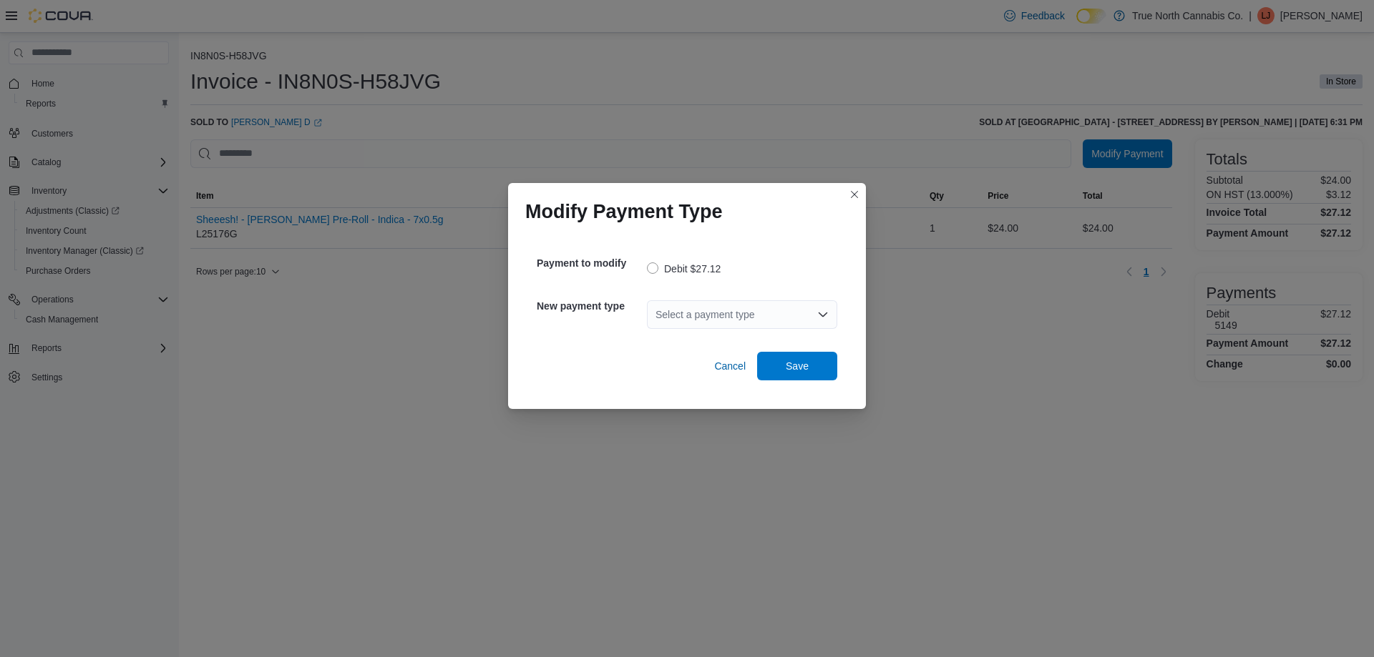
click at [714, 321] on div "Select a payment type" at bounding box center [742, 314] width 190 height 29
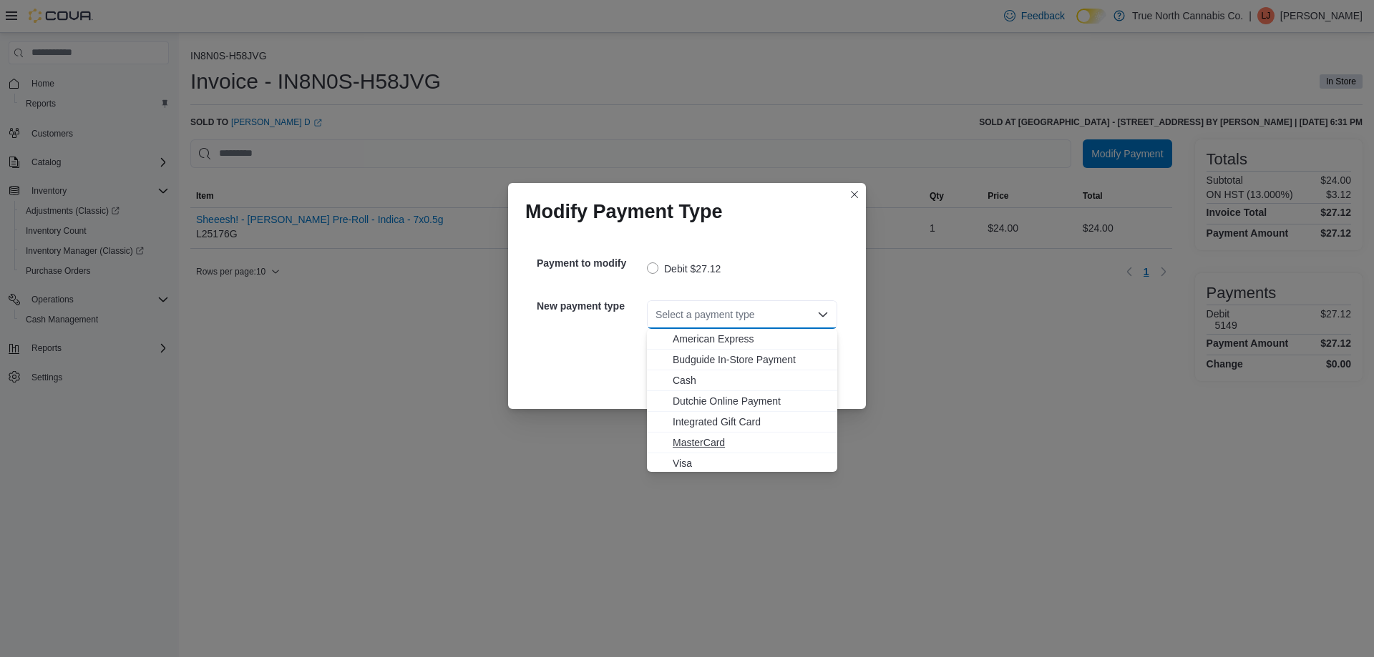
click at [725, 438] on span "MasterCard" at bounding box center [750, 443] width 156 height 14
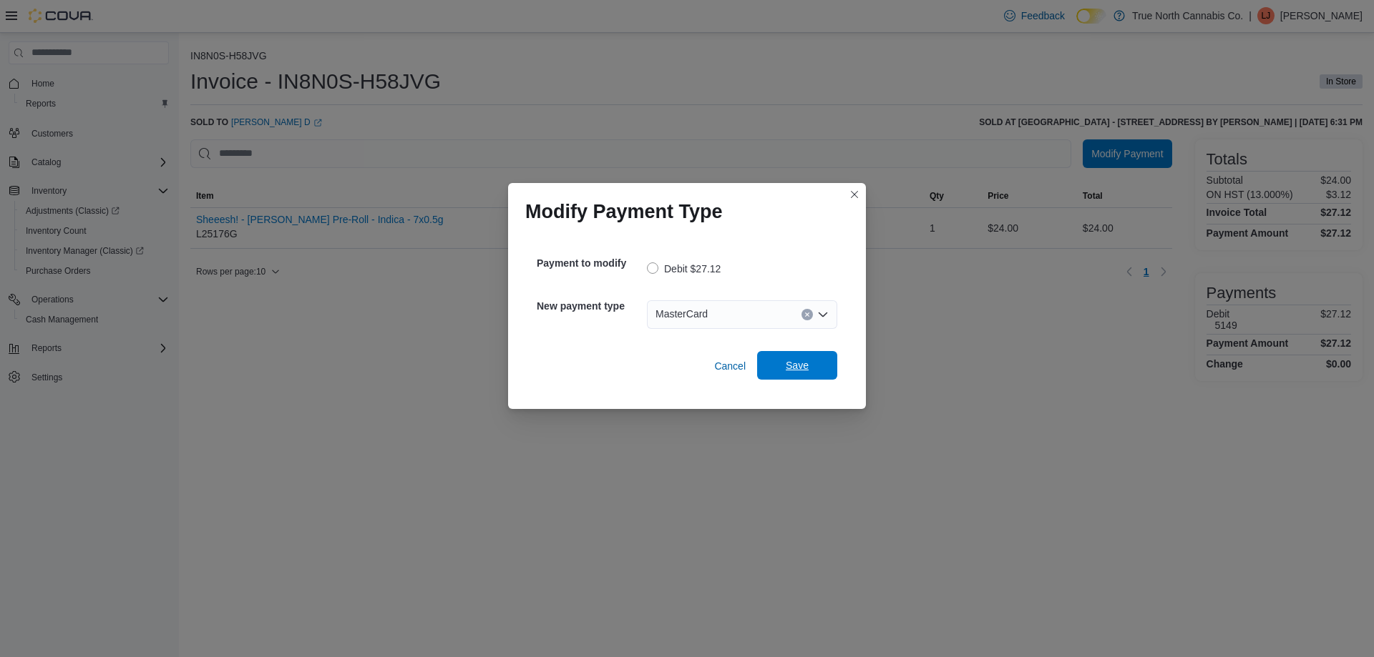
click at [804, 373] on span "Save" at bounding box center [796, 365] width 63 height 29
click at [707, 314] on div "Select a payment type" at bounding box center [742, 314] width 190 height 29
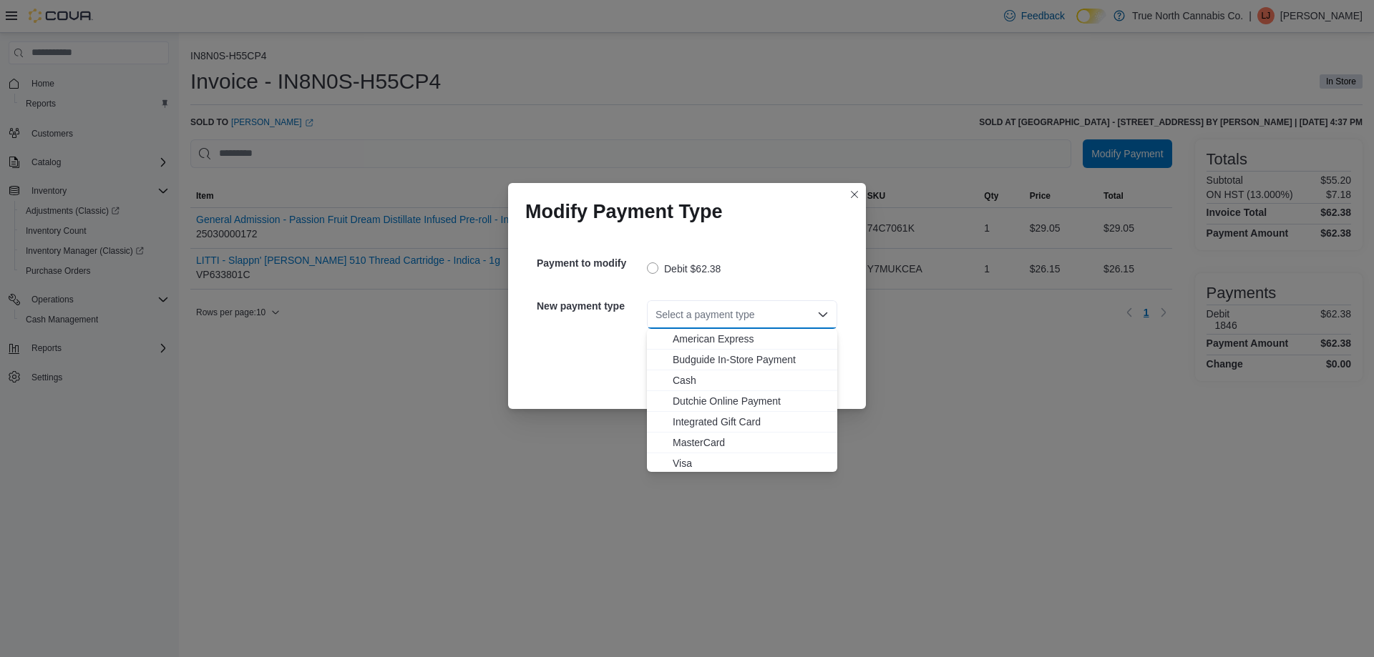
click at [713, 455] on button "Visa" at bounding box center [742, 464] width 190 height 21
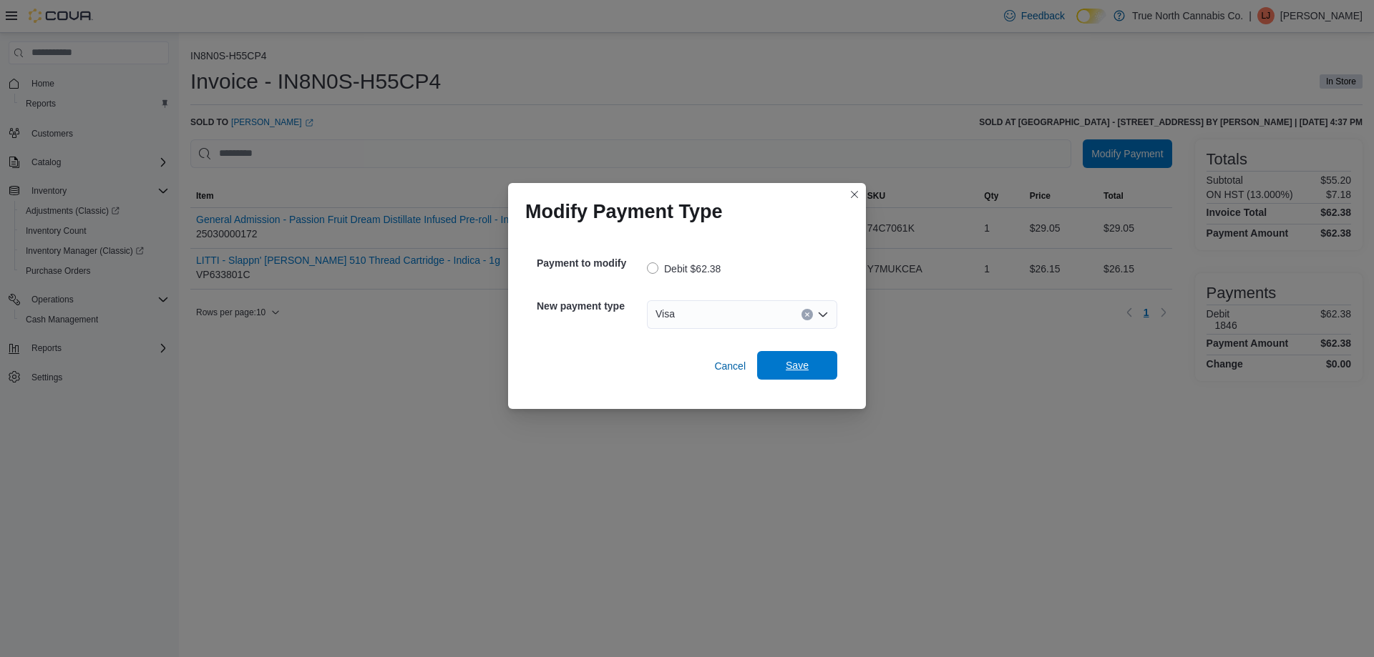
click at [790, 364] on span "Save" at bounding box center [796, 365] width 23 height 14
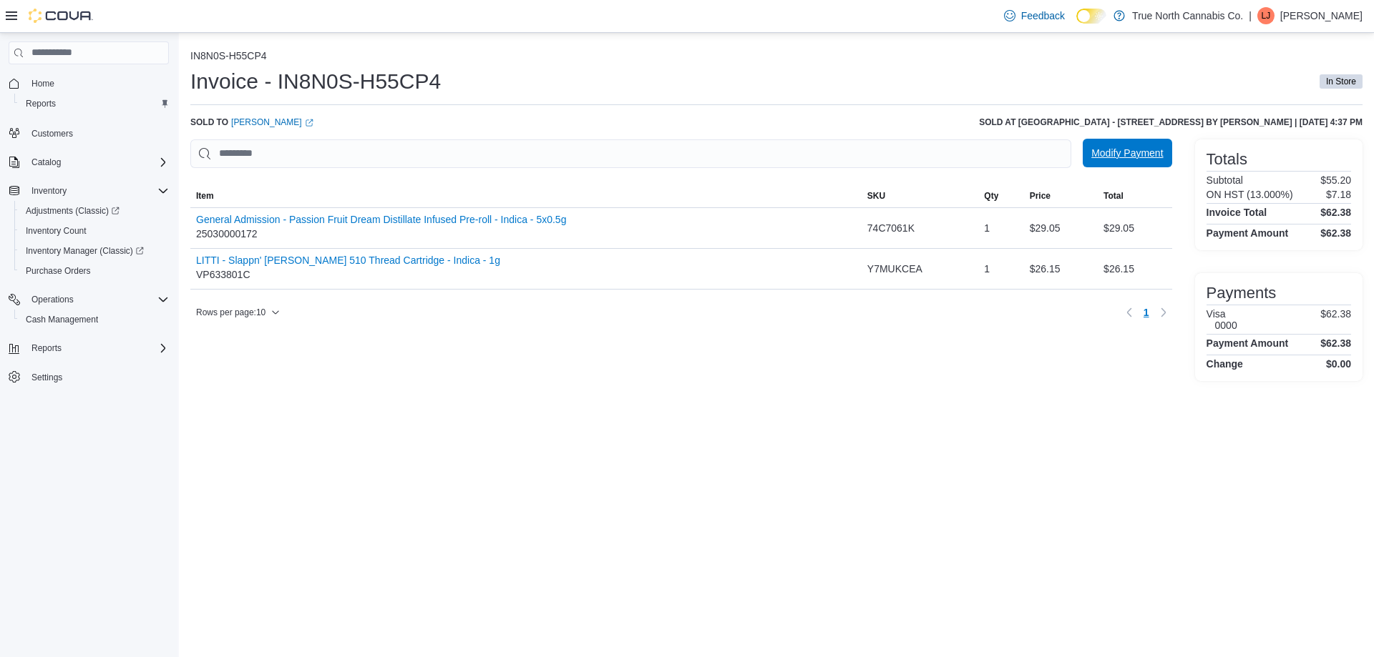
click at [1150, 160] on span "Modify Payment" at bounding box center [1127, 153] width 72 height 14
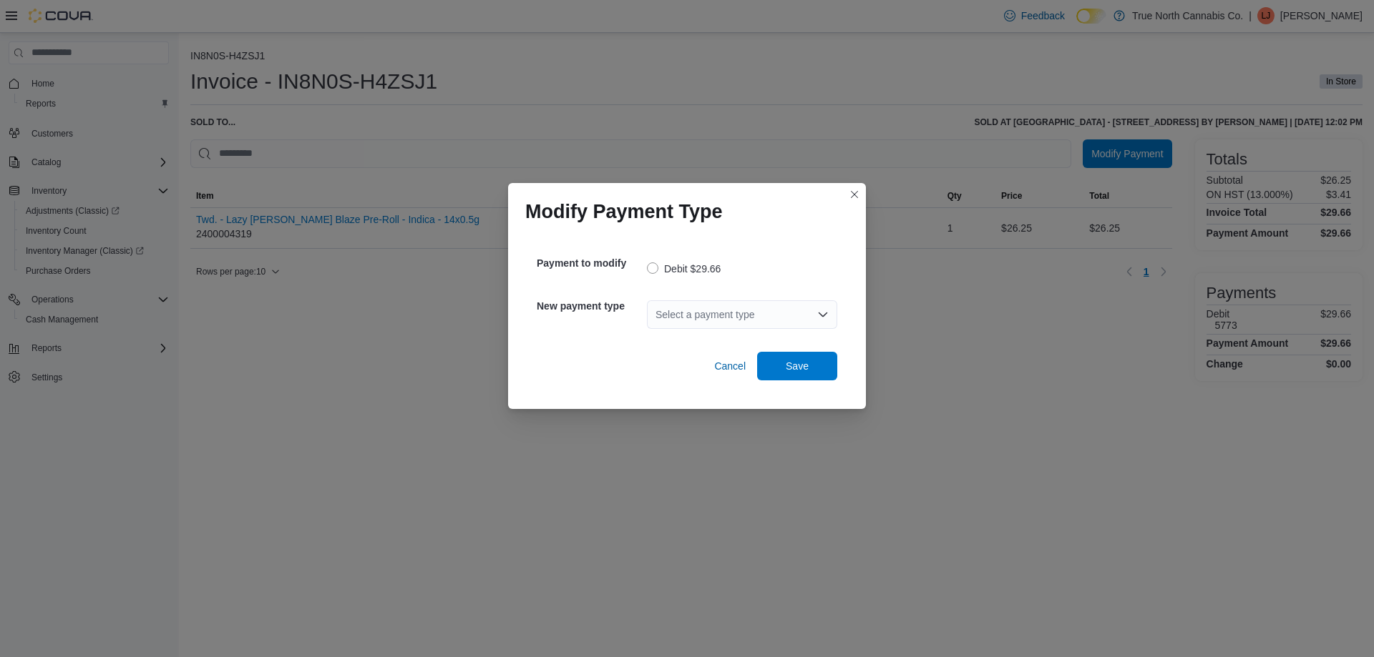
click at [777, 315] on div "Select a payment type" at bounding box center [742, 314] width 190 height 29
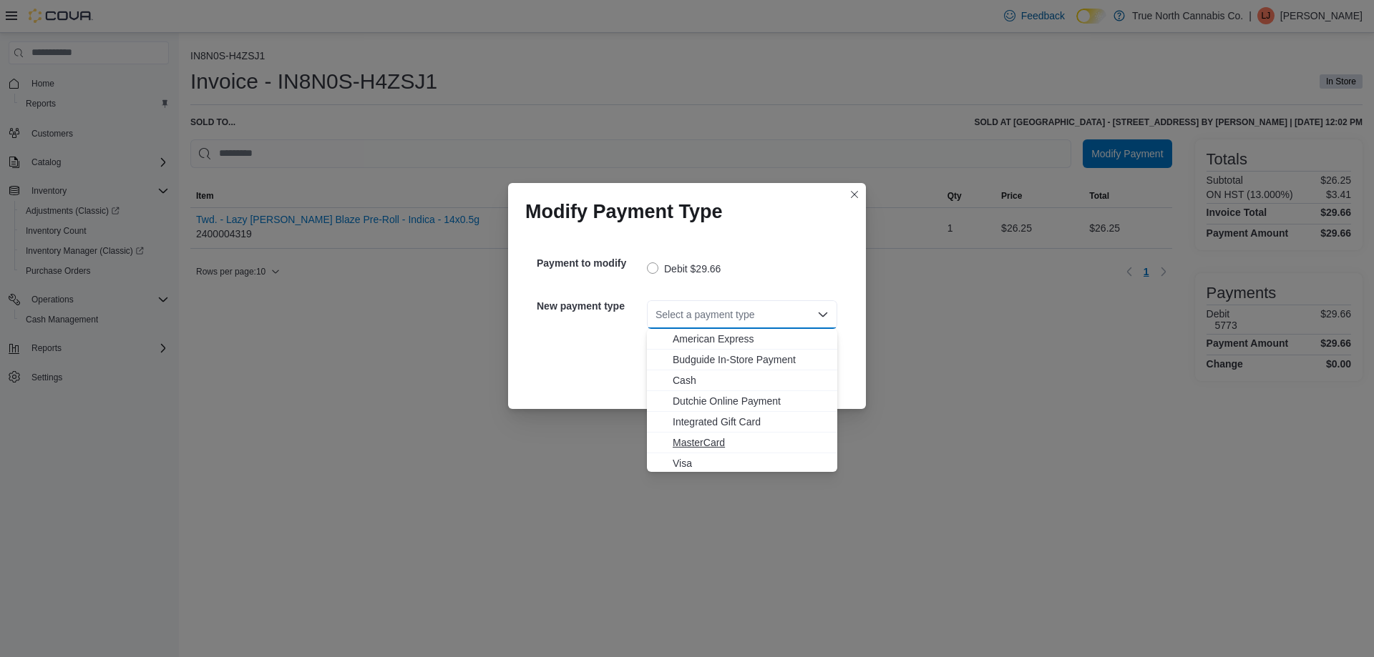
click at [702, 449] on span "MasterCard" at bounding box center [750, 443] width 156 height 14
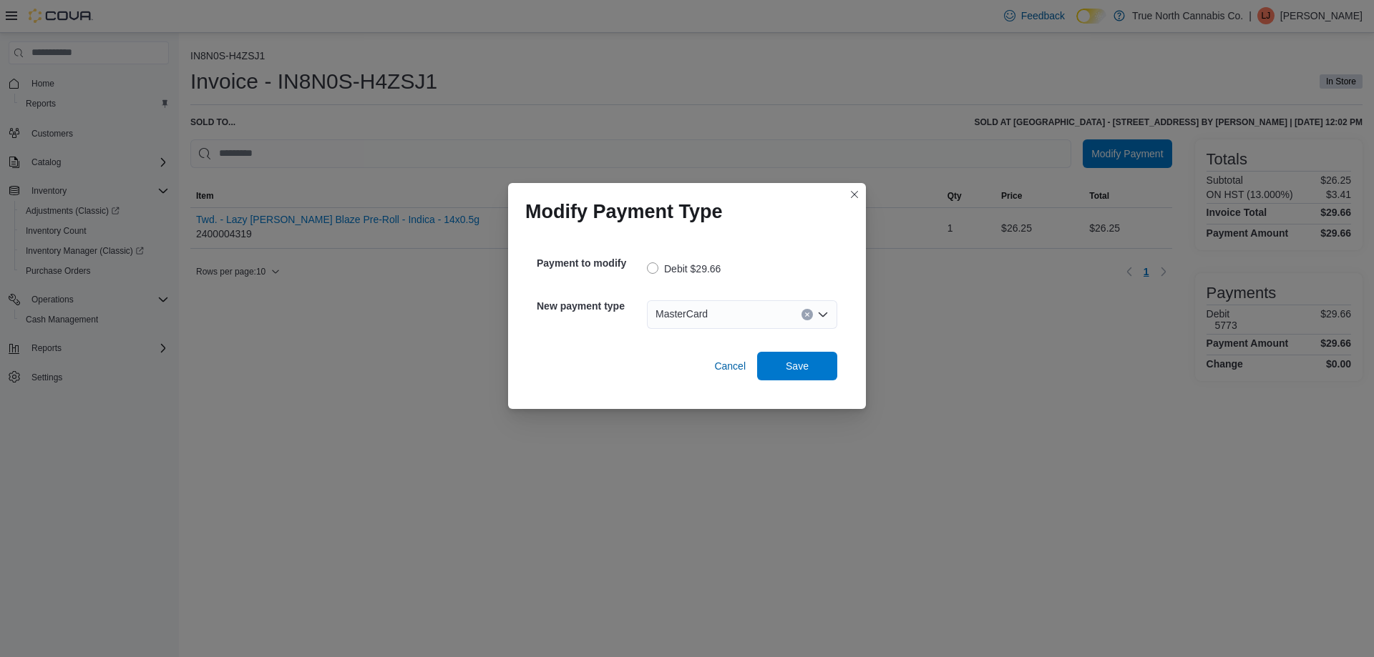
click at [770, 350] on div "Cancel Save" at bounding box center [687, 361] width 300 height 40
click at [813, 373] on span "Save" at bounding box center [796, 365] width 63 height 29
click at [790, 319] on div "Select a payment type" at bounding box center [742, 314] width 190 height 29
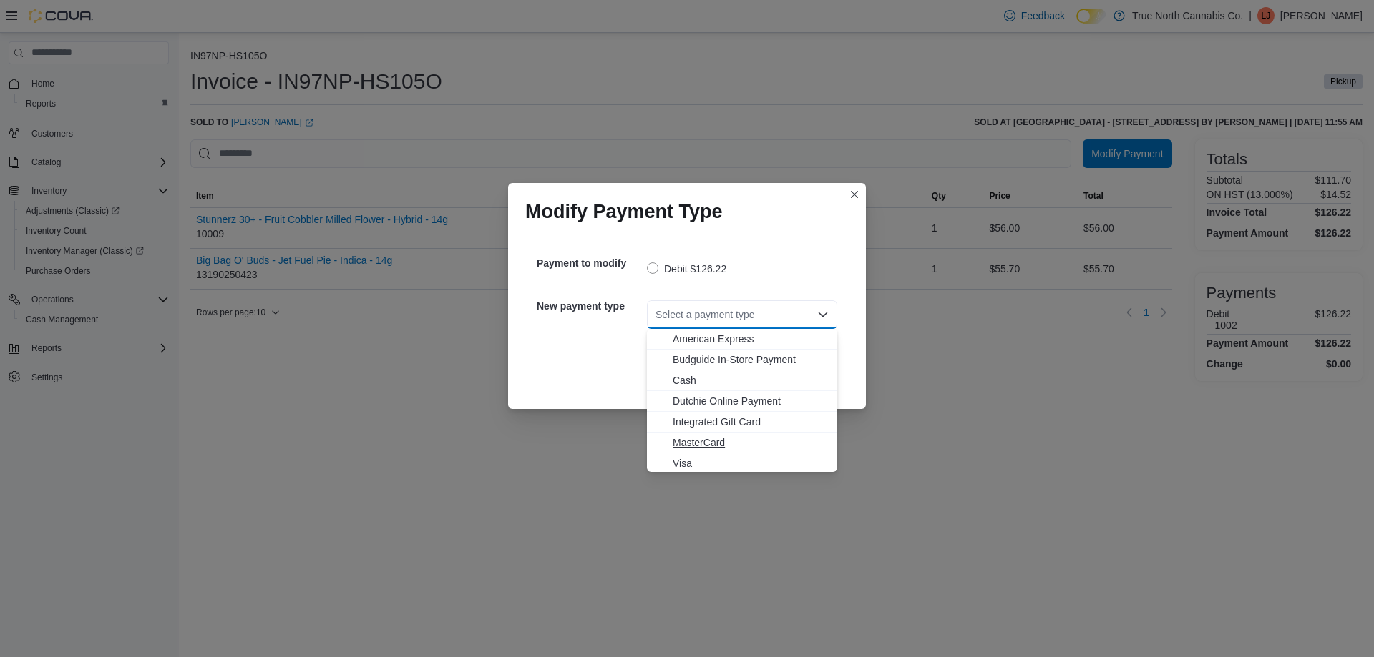
click at [738, 443] on span "MasterCard" at bounding box center [750, 443] width 156 height 14
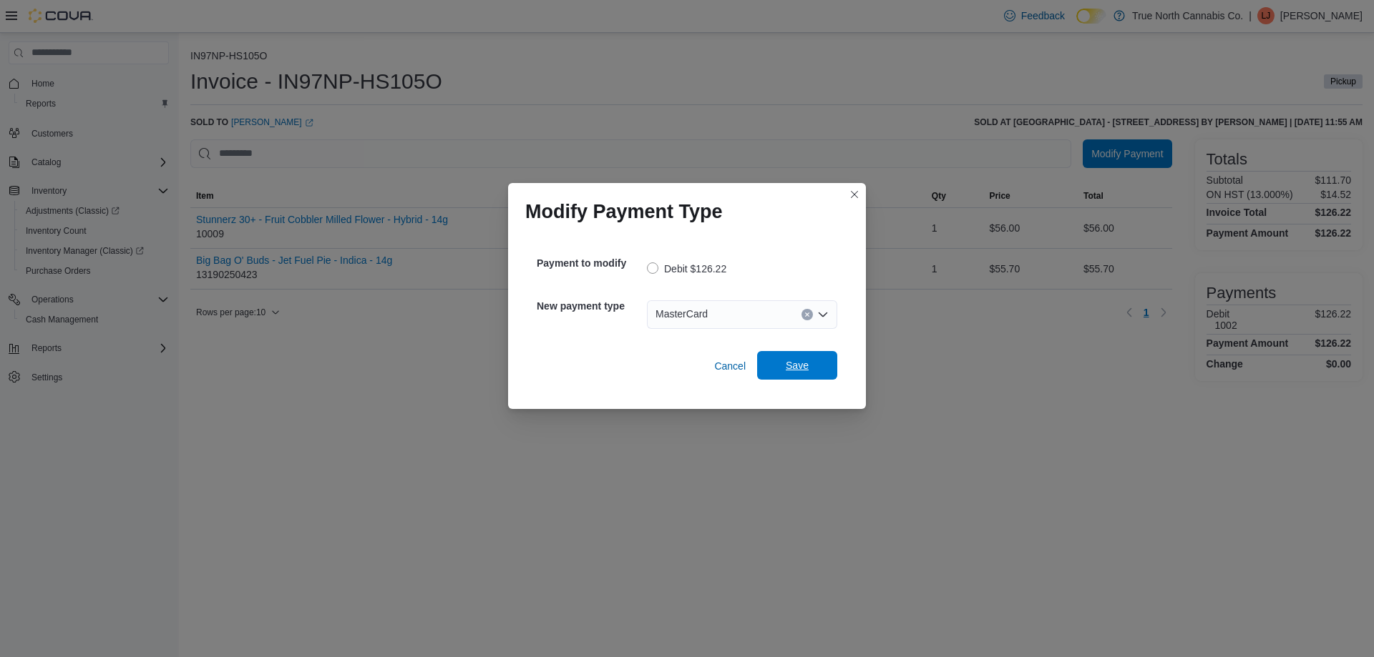
click at [809, 374] on span "Save" at bounding box center [796, 365] width 63 height 29
click at [788, 310] on div "Select a payment type" at bounding box center [742, 314] width 190 height 29
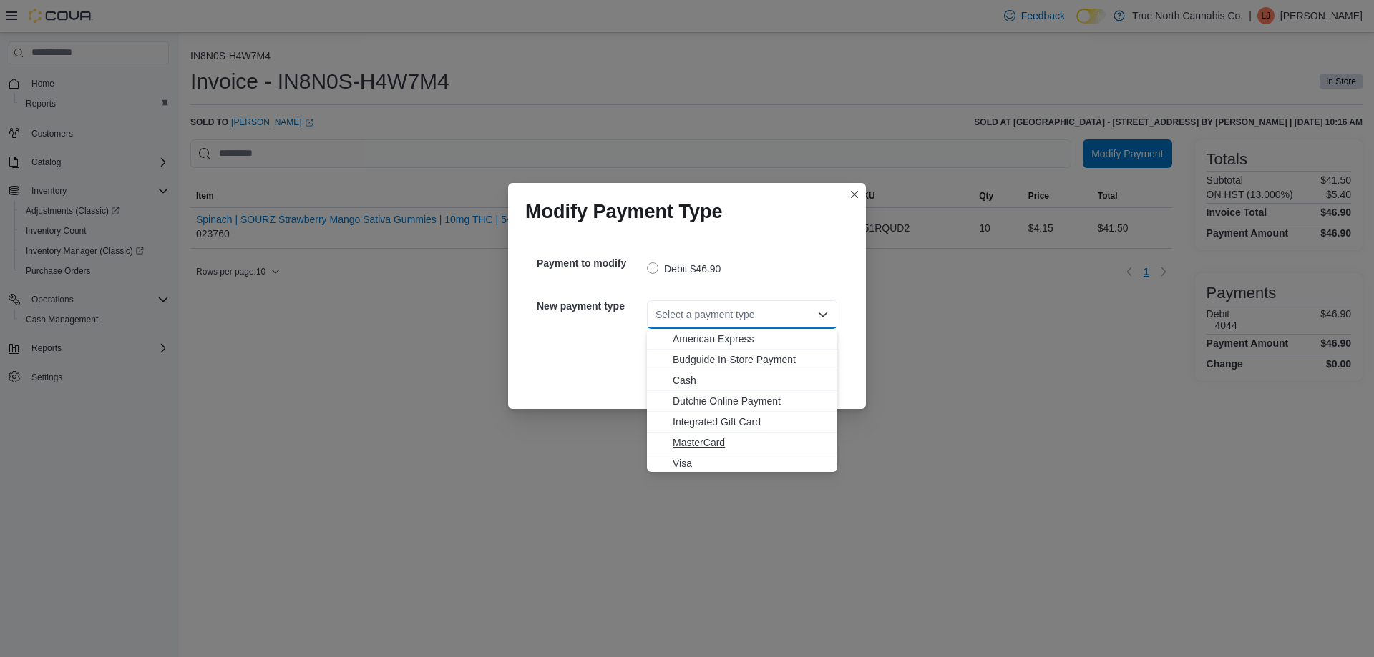
click at [773, 434] on button "MasterCard" at bounding box center [742, 443] width 190 height 21
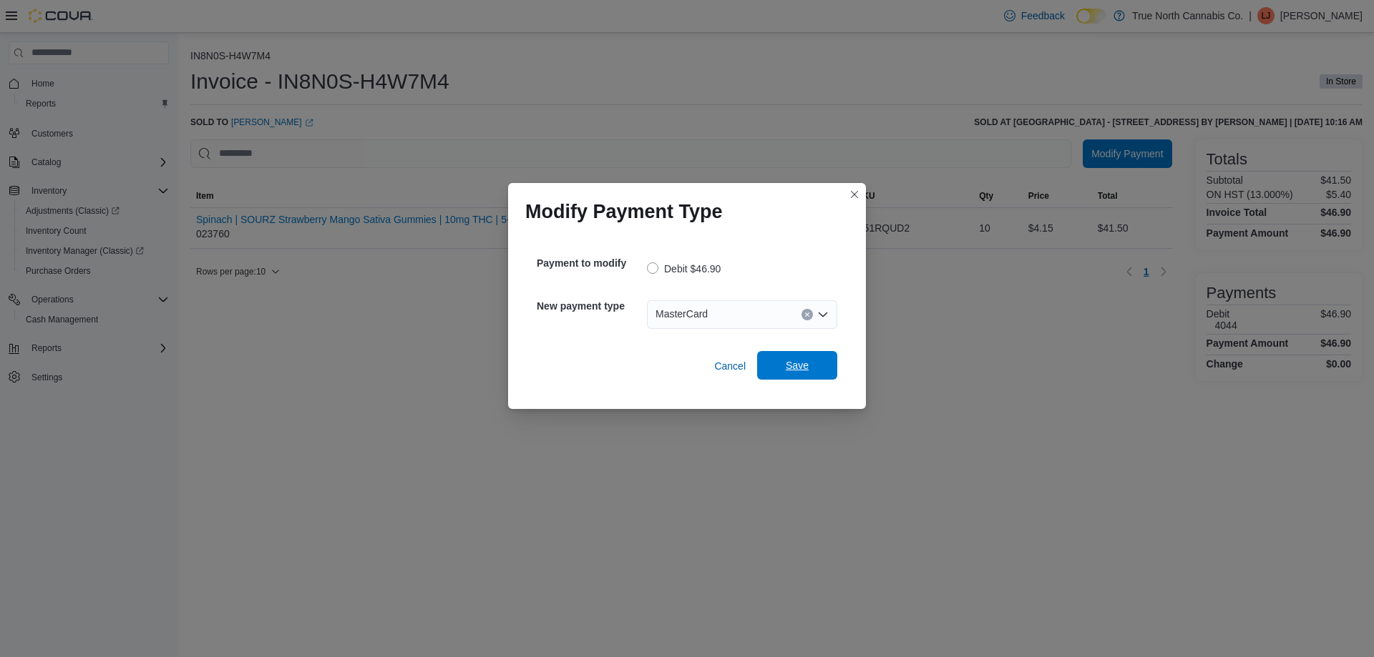
click at [786, 371] on span "Save" at bounding box center [796, 365] width 23 height 14
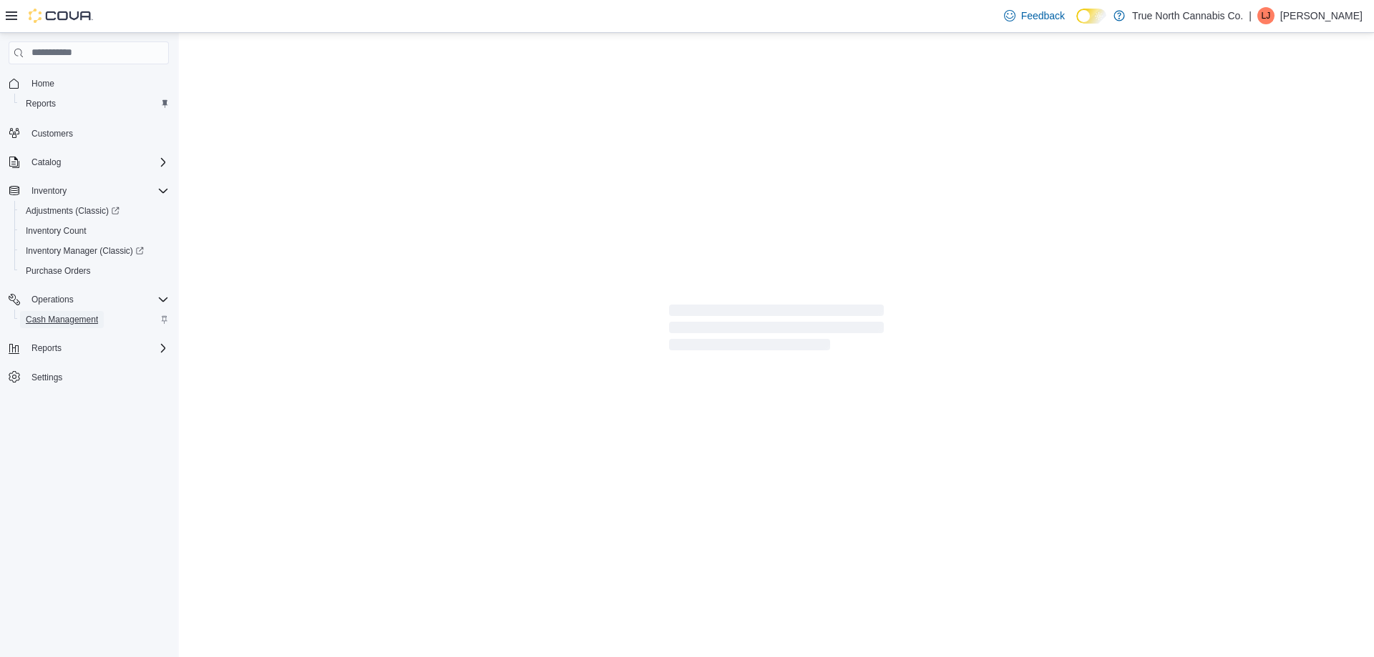
click at [91, 315] on span "Cash Management" at bounding box center [62, 319] width 72 height 11
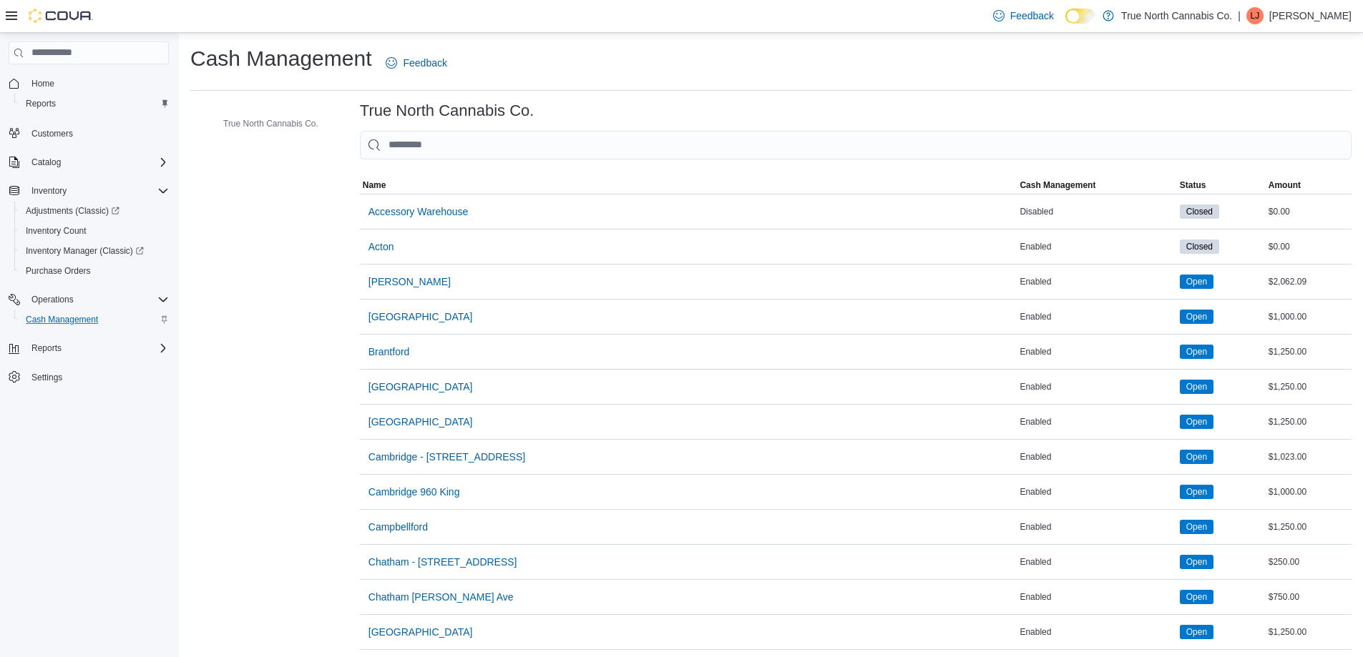
click at [1334, 18] on p "Liv Jones" at bounding box center [1310, 15] width 82 height 17
click at [1279, 139] on button "Sign Out" at bounding box center [1280, 139] width 132 height 23
